Goal: Information Seeking & Learning: Learn about a topic

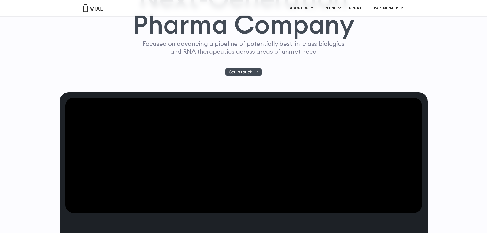
click at [334, 21] on link "TL1A HLE" at bounding box center [341, 21] width 45 height 8
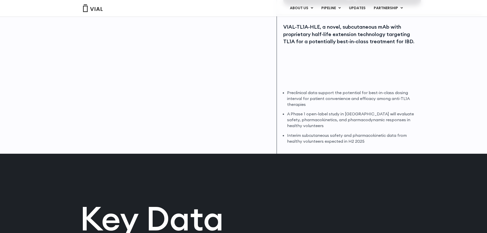
scroll to position [128, 0]
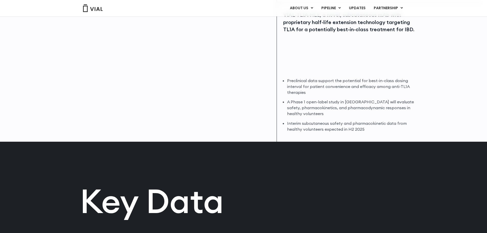
click at [225, 144] on div "Key Data" at bounding box center [162, 199] width 164 height 115
click at [420, 102] on li "A Phase 1 open-label study in [GEOGRAPHIC_DATA] will evaluate safety, pharmacok…" at bounding box center [353, 108] width 133 height 18
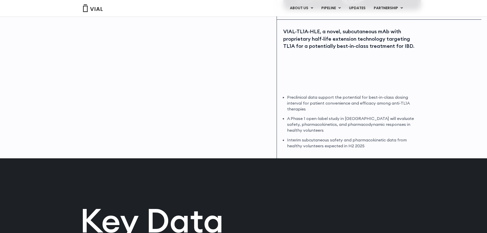
scroll to position [77, 0]
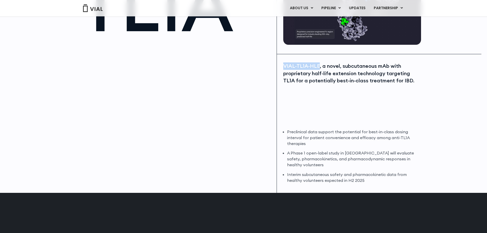
drag, startPoint x: 285, startPoint y: 64, endPoint x: 319, endPoint y: 64, distance: 33.5
click at [319, 64] on div "VIAL-TL1A-HLE, a novel, subcutaneous mAb with proprietary half-life extension t…" at bounding box center [351, 73] width 137 height 22
copy div "VIAL-TL1A-HLE"
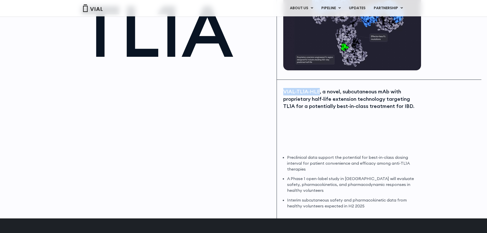
copy div "VIAL-TL1A-HLE"
drag, startPoint x: 320, startPoint y: 101, endPoint x: 321, endPoint y: 104, distance: 3.1
click at [320, 101] on div "VIAL-TL1A-HLE, a novel, subcutaneous mAb with proprietary half-life extension t…" at bounding box center [351, 99] width 137 height 22
